Goal: Check status

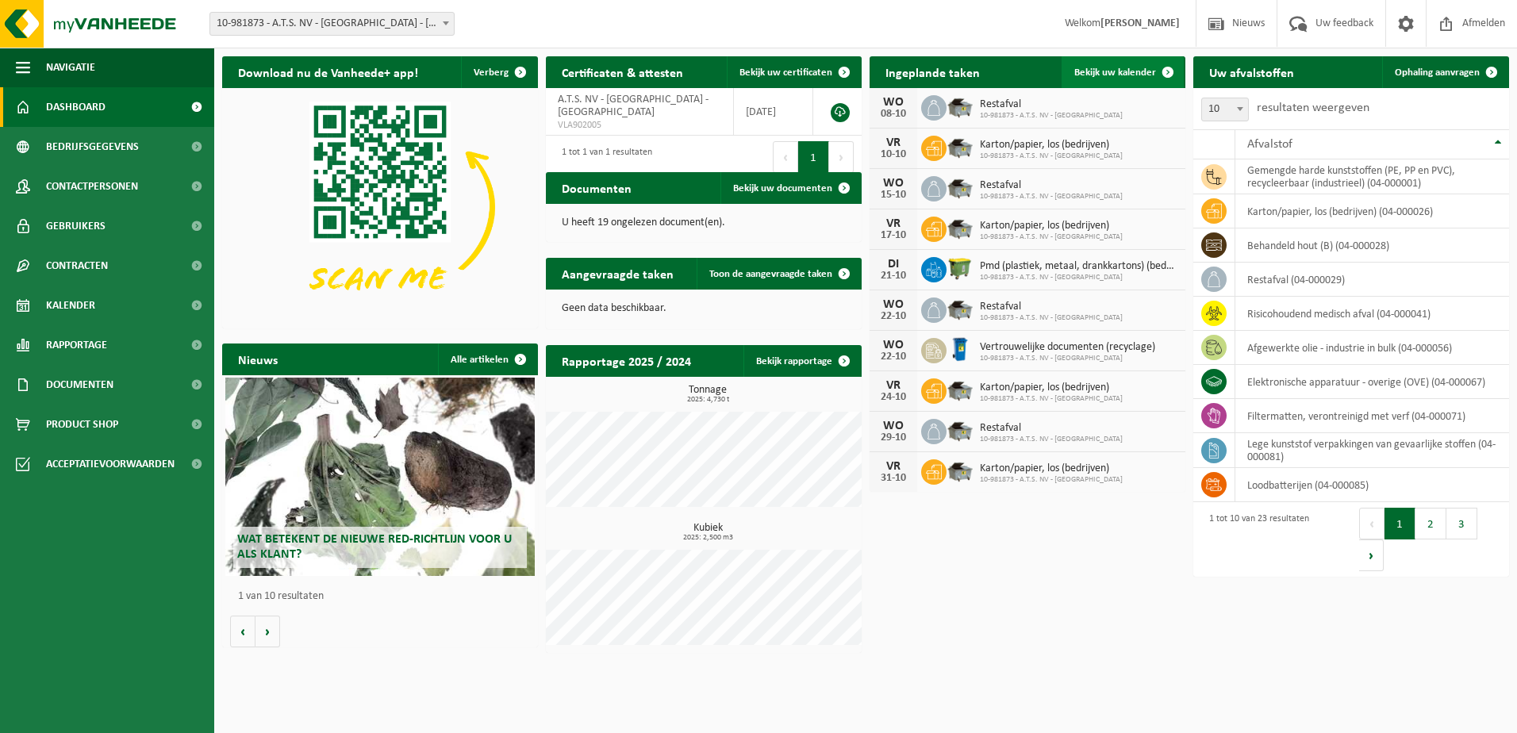
click at [1107, 75] on span "Bekijk uw kalender" at bounding box center [1115, 72] width 82 height 10
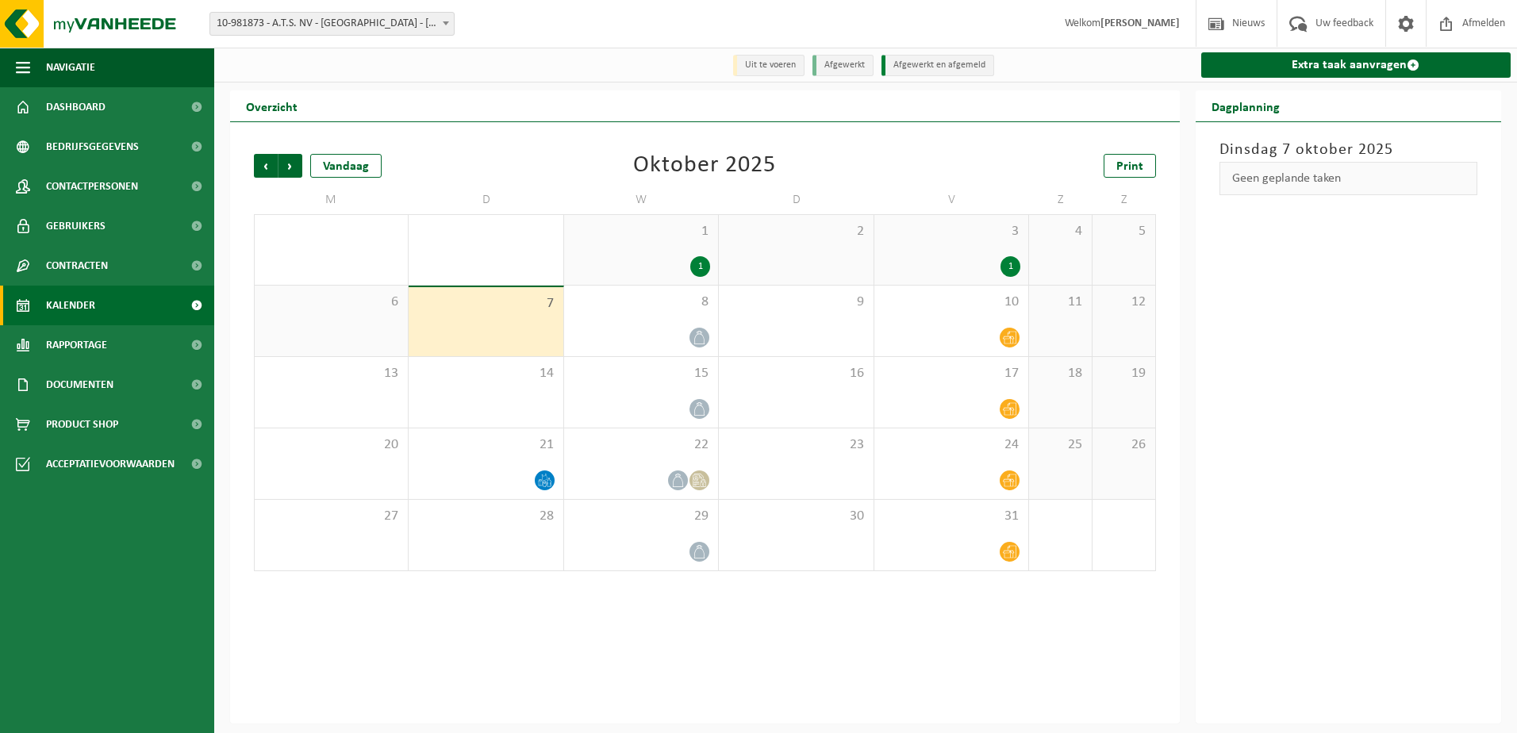
click at [964, 262] on div "1" at bounding box center [951, 266] width 138 height 21
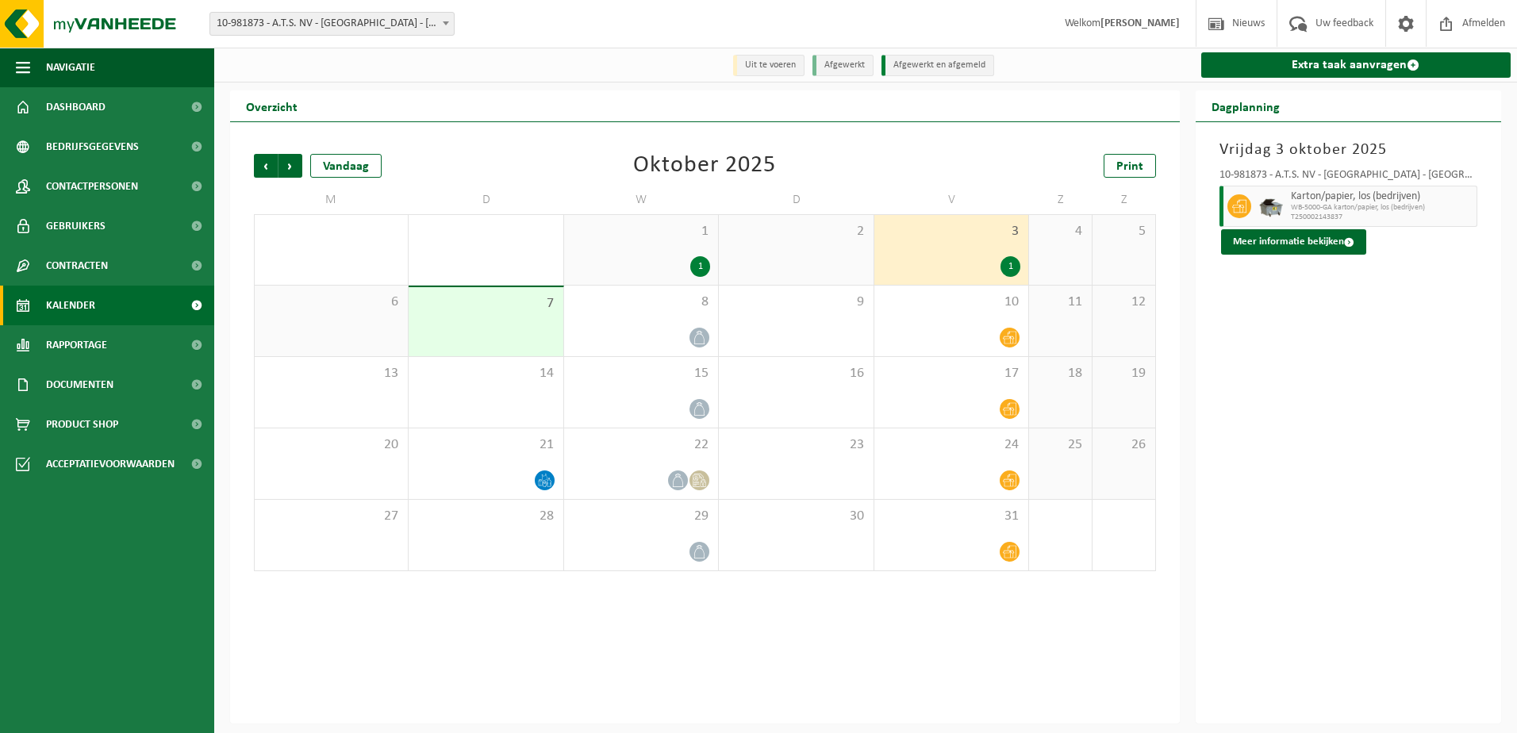
click at [684, 267] on div "1" at bounding box center [641, 266] width 138 height 21
